Goal: Task Accomplishment & Management: Manage account settings

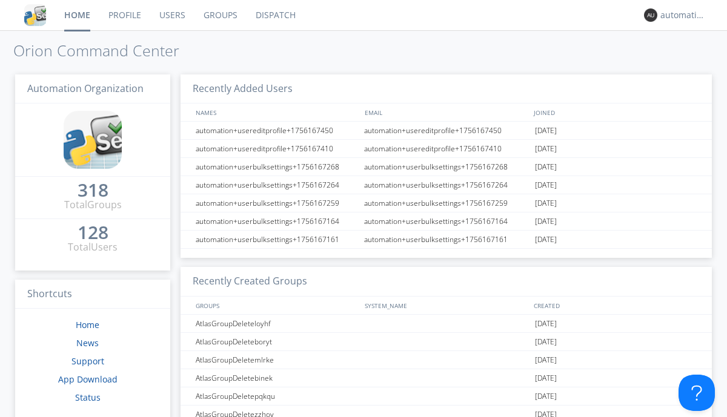
click at [274, 15] on link "Dispatch" at bounding box center [276, 15] width 58 height 30
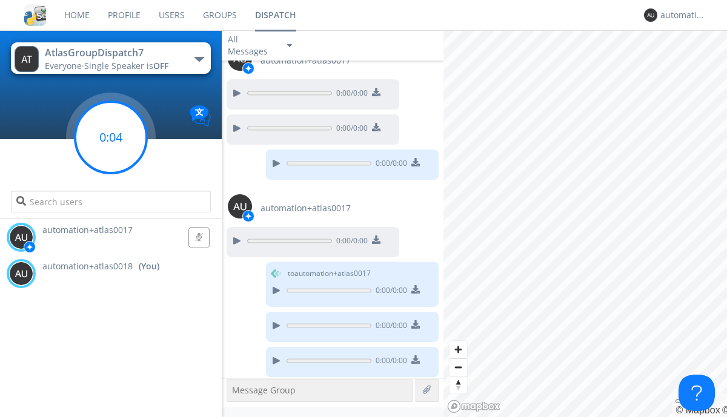
scroll to position [215, 0]
click at [111, 137] on g at bounding box center [110, 137] width 71 height 71
click at [680, 15] on div "automation+atlas0018" at bounding box center [682, 15] width 45 height 12
click at [689, 64] on div "Log Out" at bounding box center [689, 64] width 62 height 22
